Goal: Task Accomplishment & Management: Use online tool/utility

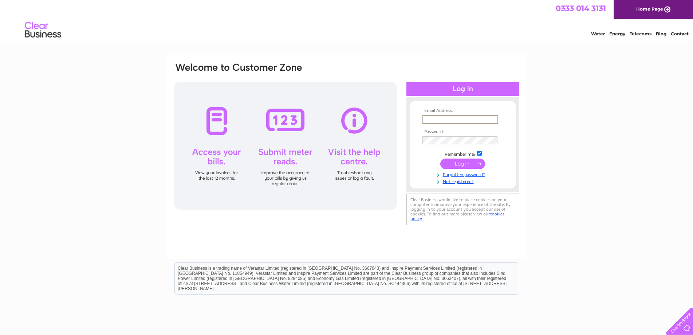
click at [430, 118] on input "text" at bounding box center [460, 119] width 76 height 9
type input "info@melkshamlc.co.uk"
click at [440, 158] on input "submit" at bounding box center [462, 163] width 45 height 10
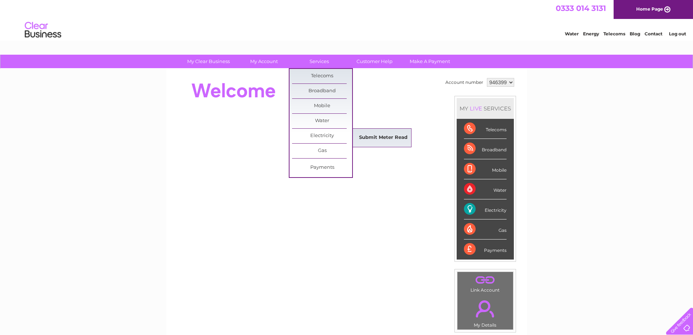
click at [371, 135] on link "Submit Meter Read" at bounding box center [383, 137] width 60 height 15
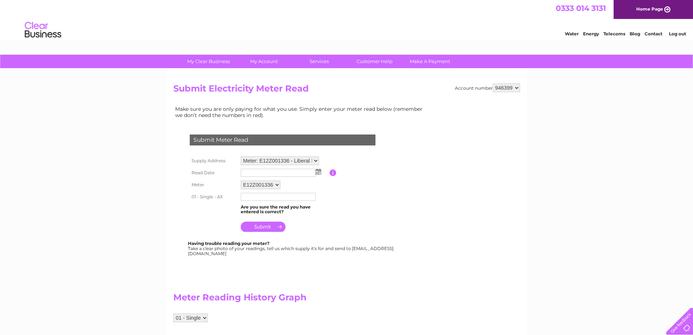
click at [318, 172] on img at bounding box center [318, 172] width 5 height 6
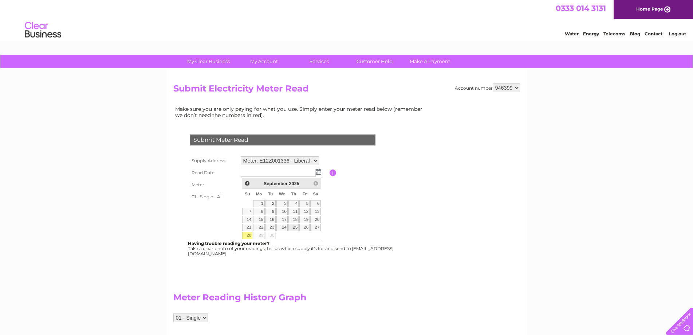
click at [296, 228] on link "25" at bounding box center [293, 227] width 10 height 7
type input "[DATE]"
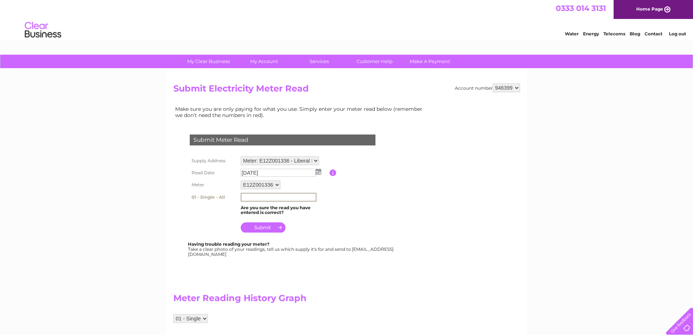
click at [248, 195] on input "text" at bounding box center [279, 197] width 76 height 9
type input "802915"
click at [257, 226] on input "submit" at bounding box center [263, 226] width 45 height 10
